Goal: Check status: Check status

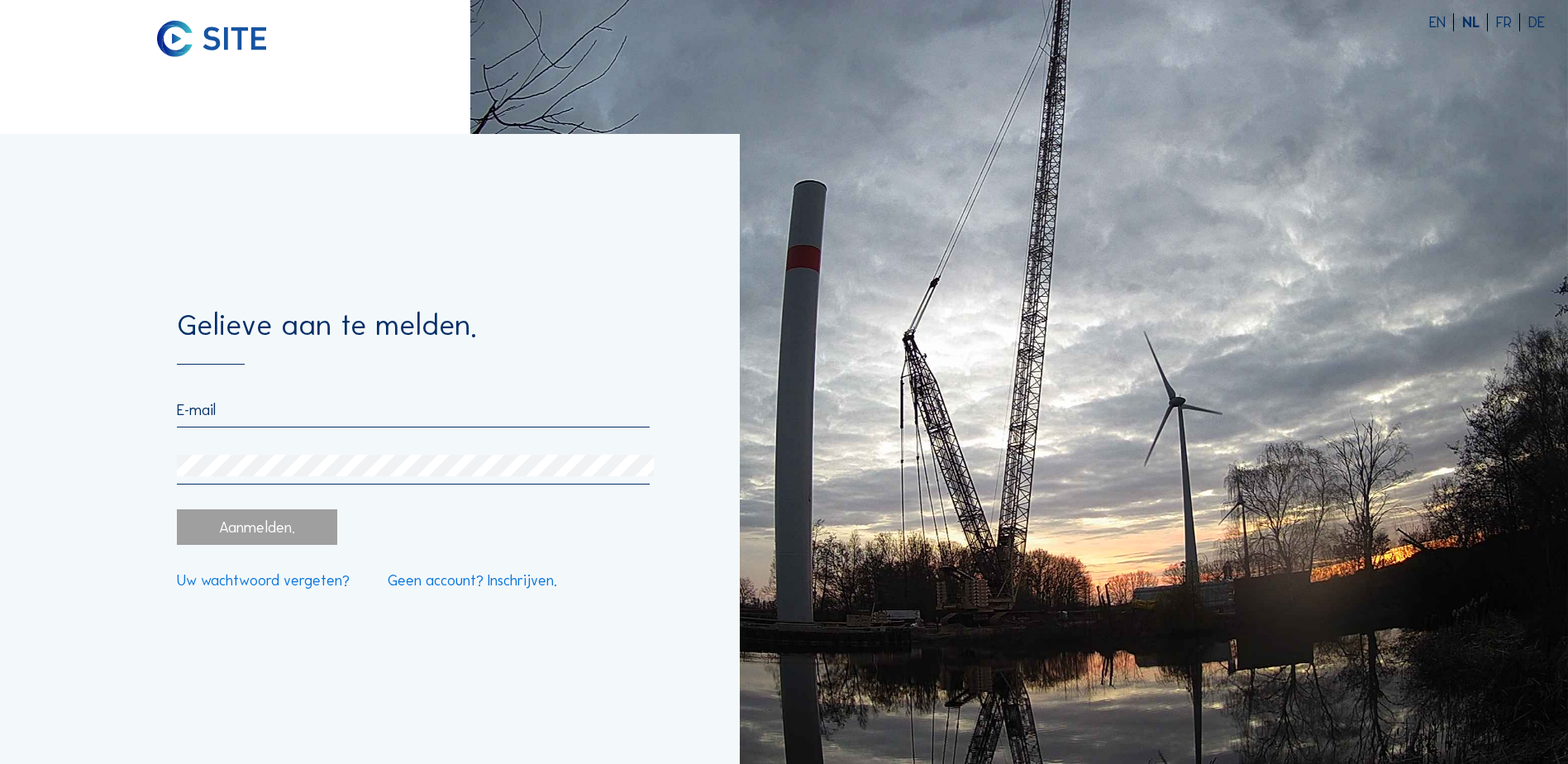
type input "[PERSON_NAME][EMAIL_ADDRESS][DOMAIN_NAME]"
click at [276, 524] on div "Aanmelden." at bounding box center [256, 526] width 159 height 36
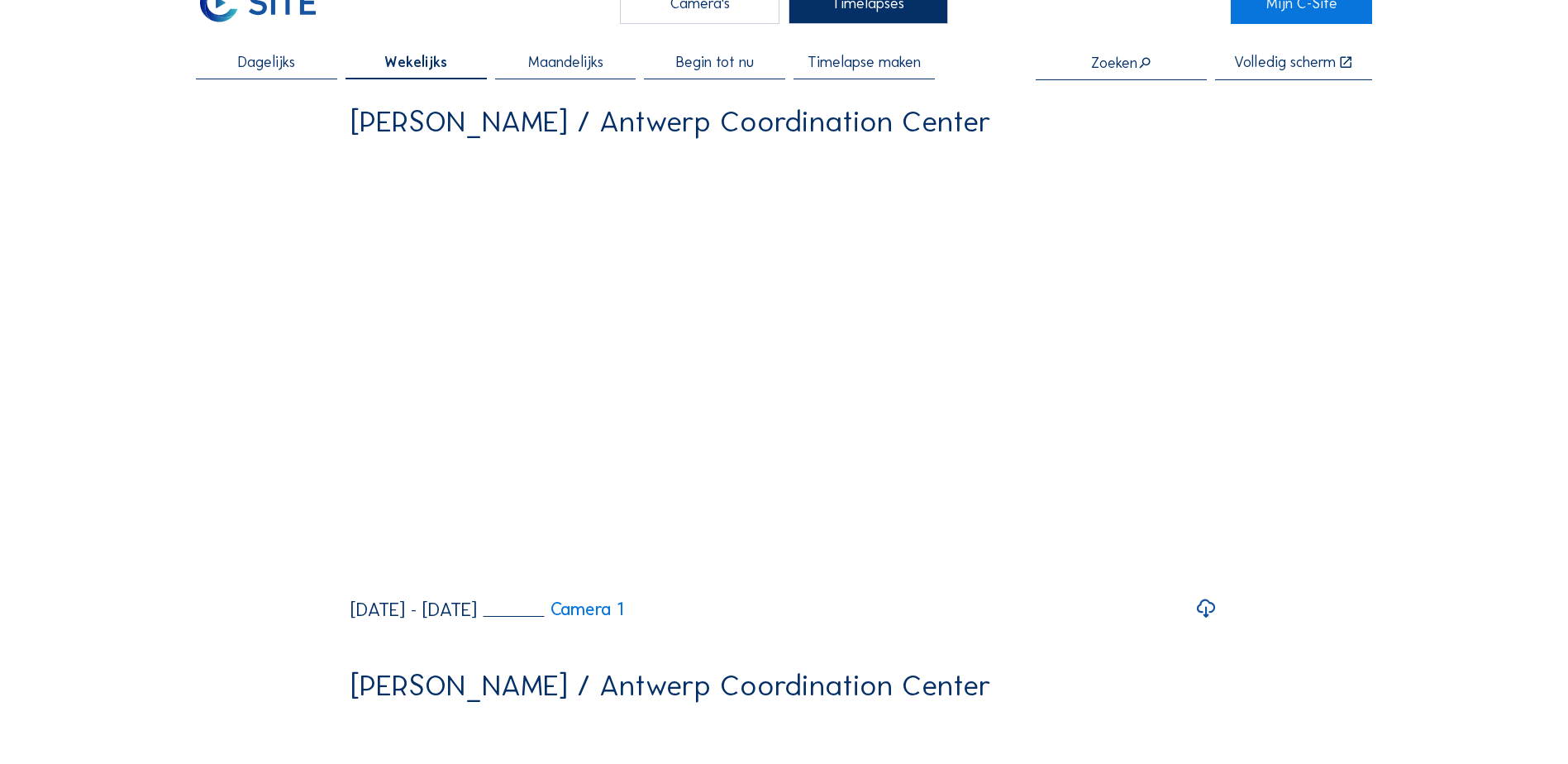
scroll to position [82, 0]
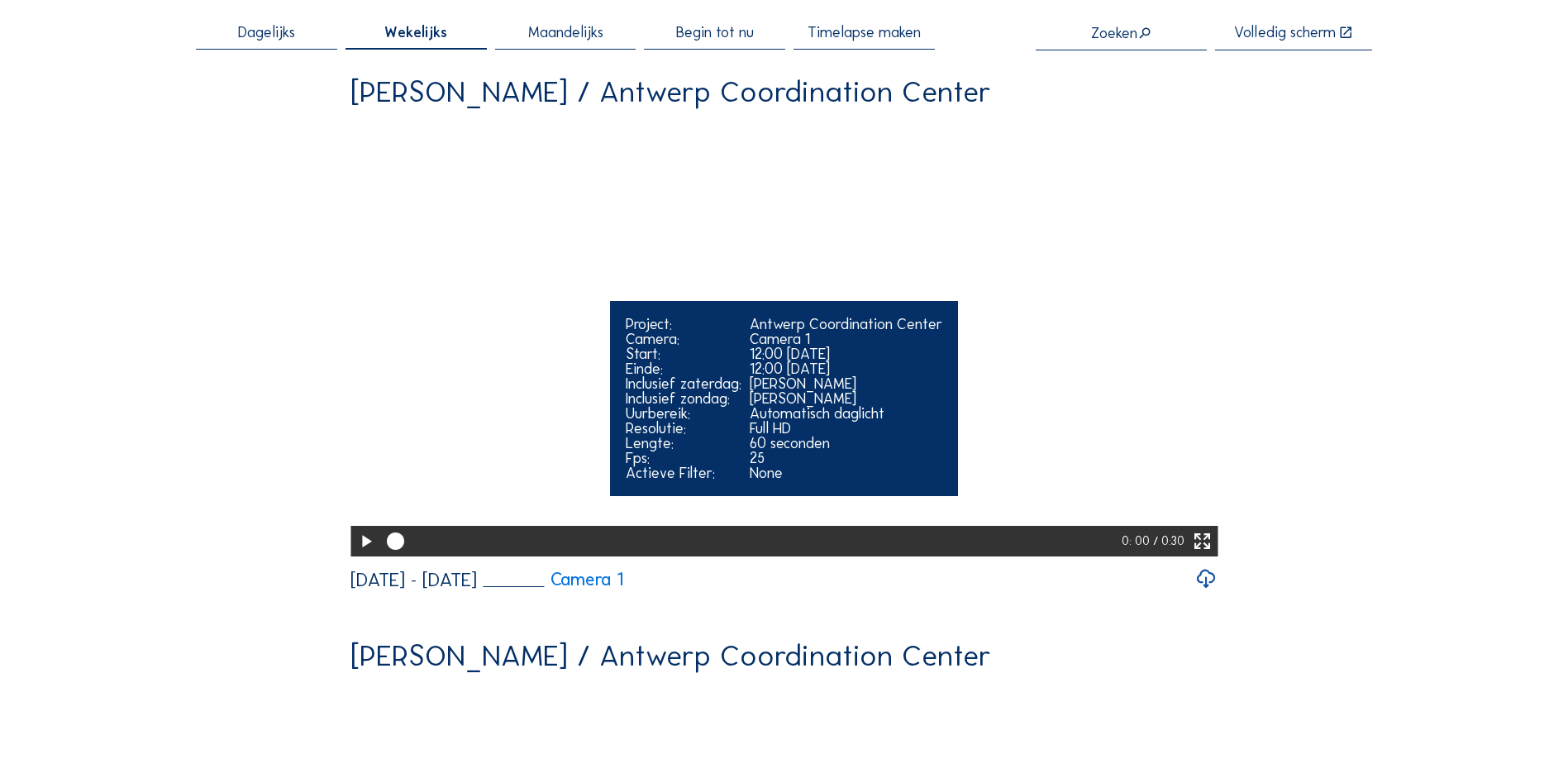
click at [364, 554] on icon at bounding box center [365, 542] width 21 height 26
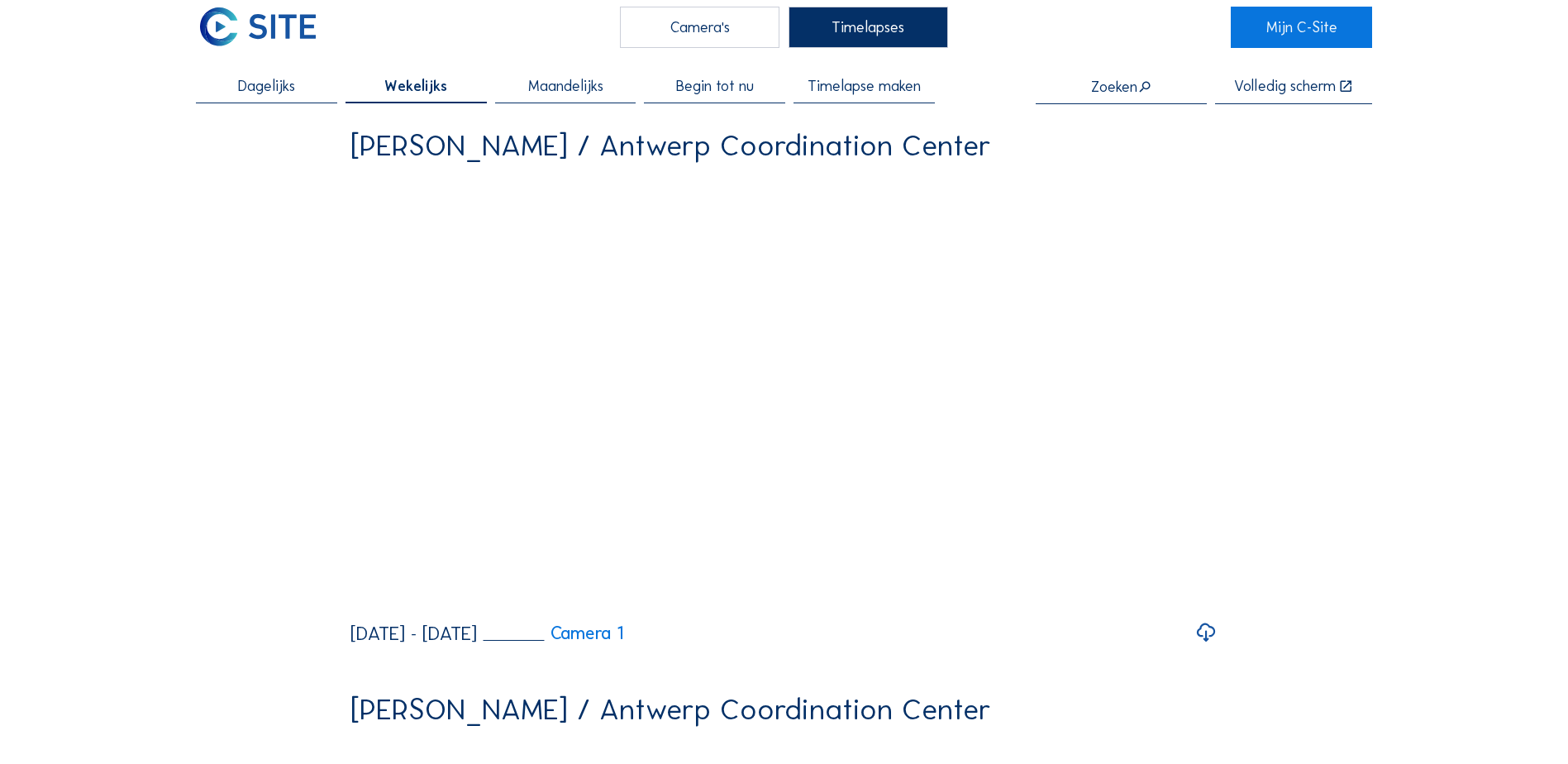
scroll to position [0, 0]
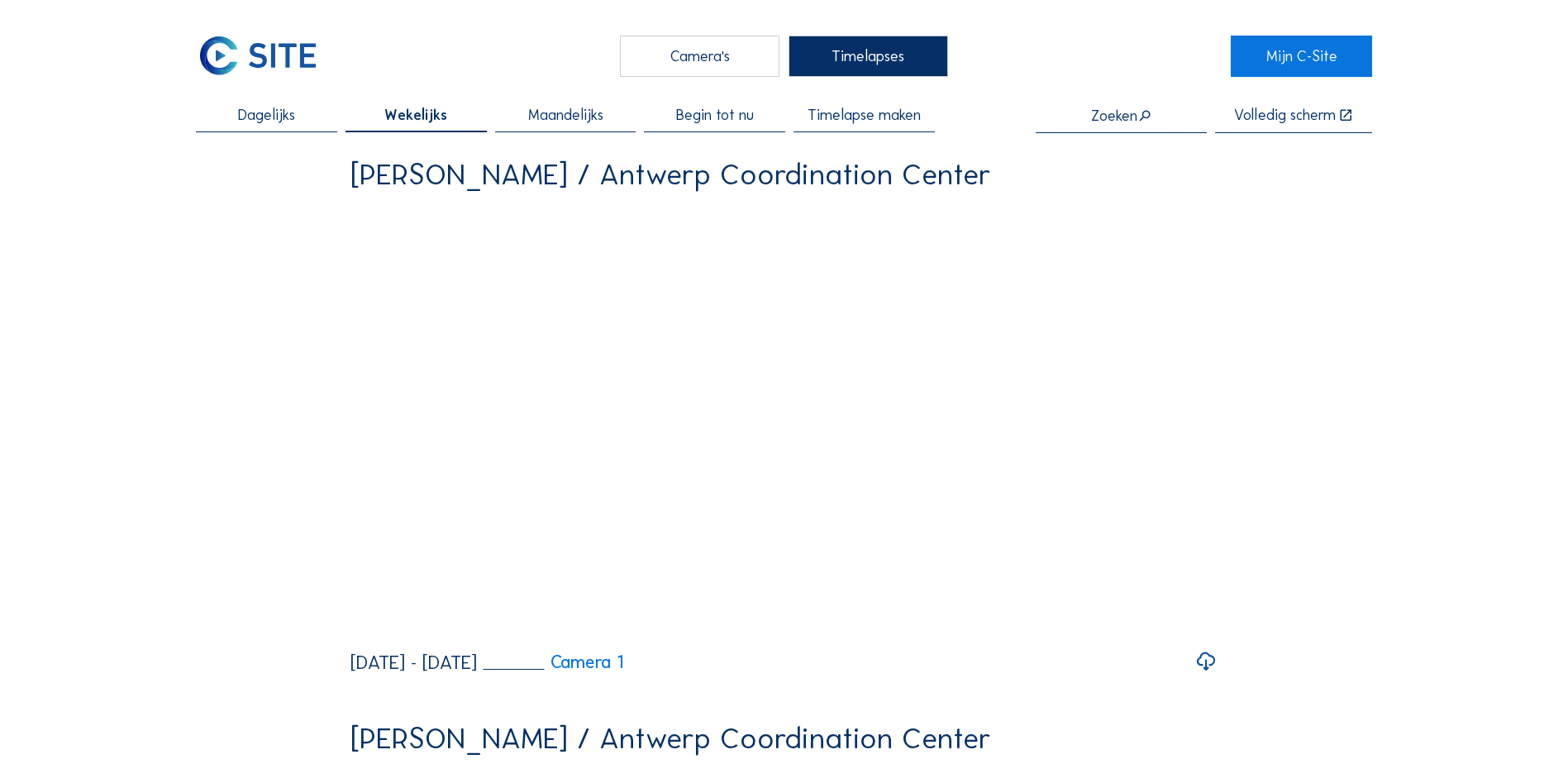
click at [697, 51] on div "Camera's" at bounding box center [699, 56] width 159 height 41
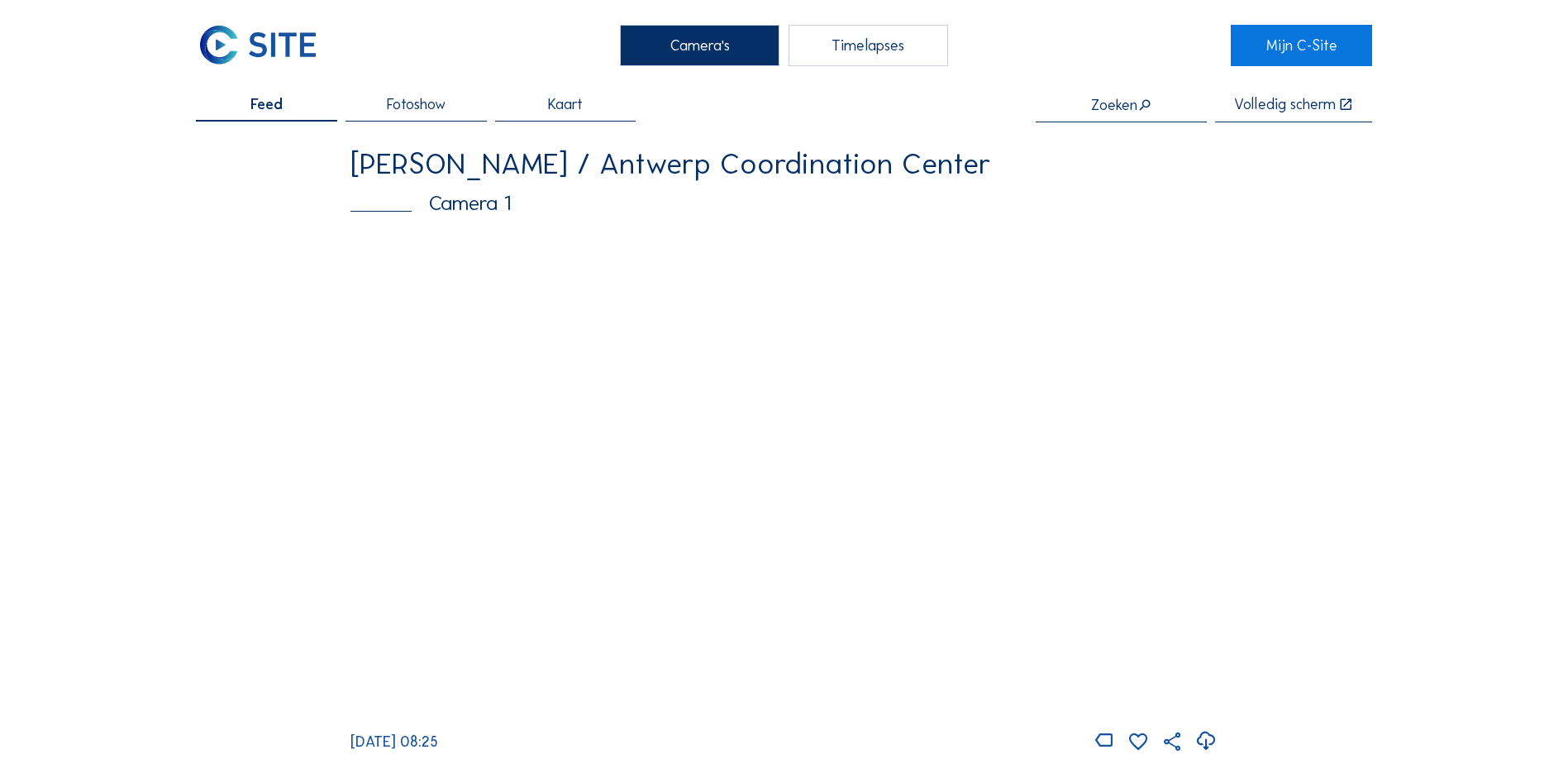
scroll to position [82, 0]
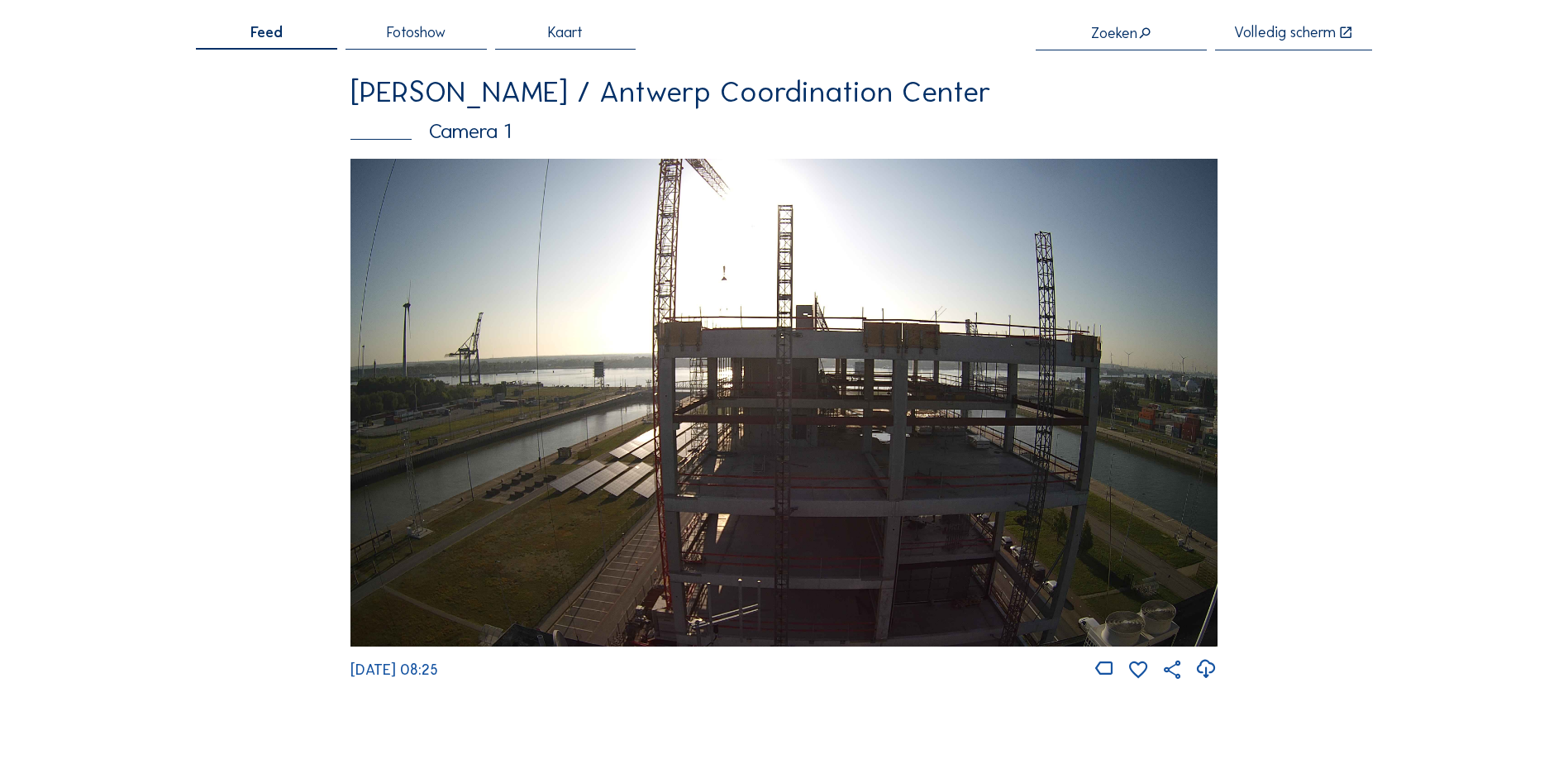
click at [759, 378] on img at bounding box center [784, 402] width 867 height 488
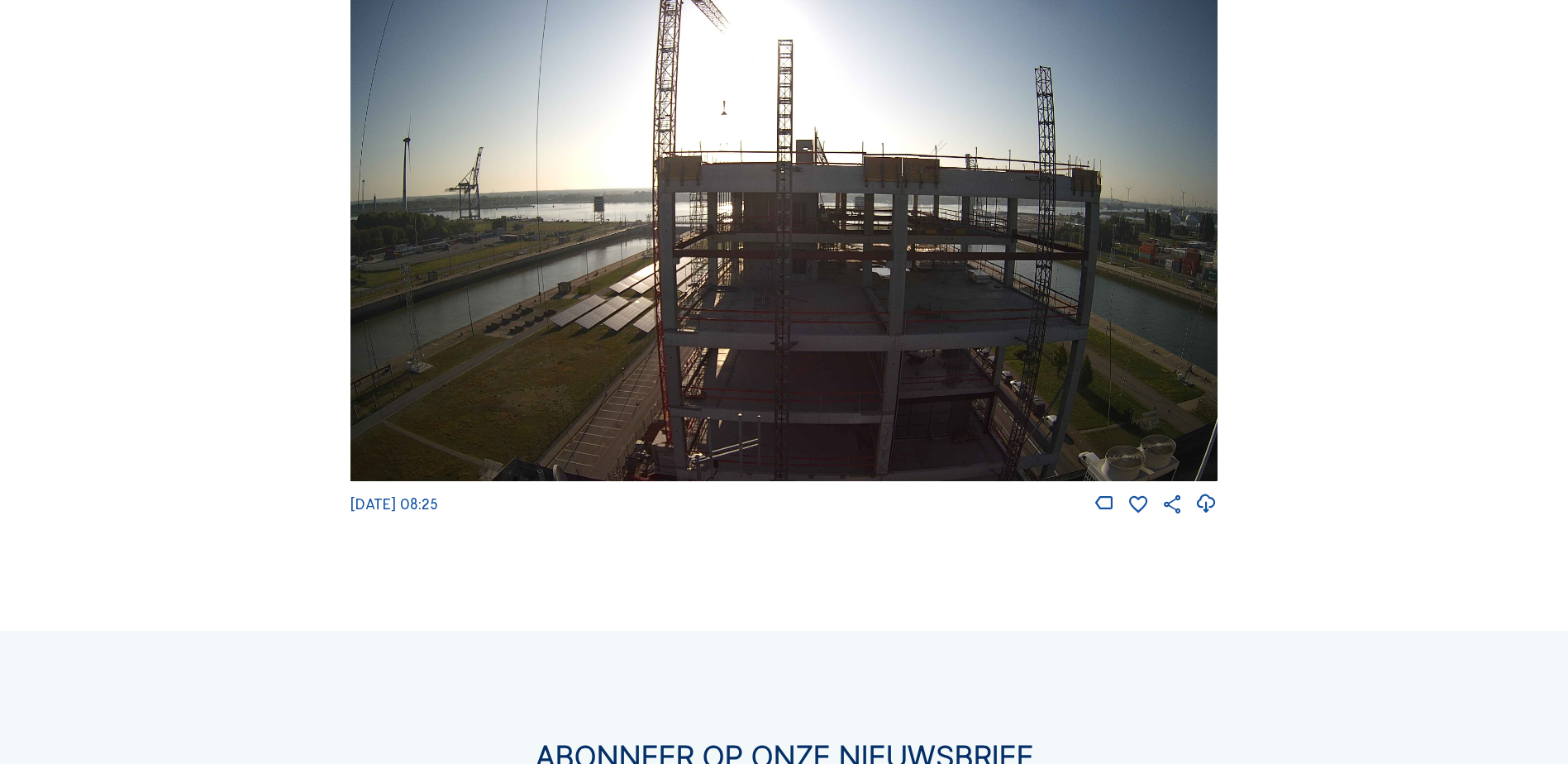
scroll to position [166, 0]
